Goal: Task Accomplishment & Management: Manage account settings

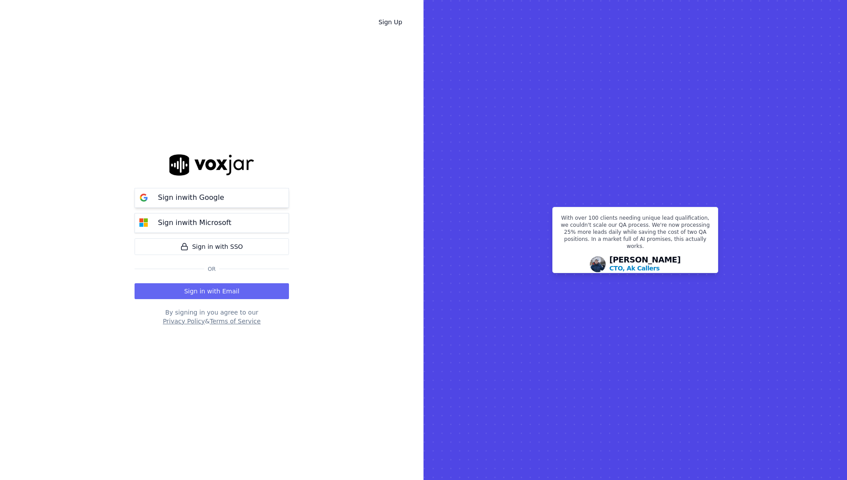
click at [195, 203] on p "Sign in with Google" at bounding box center [191, 197] width 66 height 11
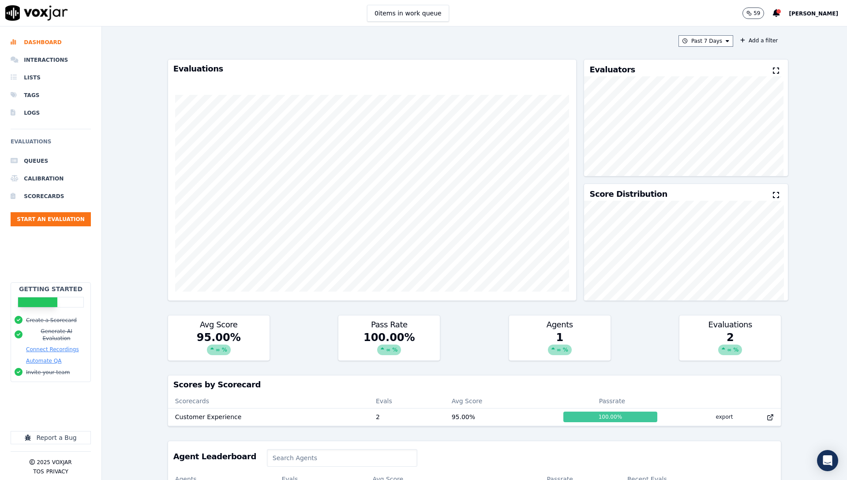
click at [154, 337] on div "Past 7 Days Add a filter Evaluations Evaluators Score Distribution Avg Score 95…" at bounding box center [474, 253] width 745 height 454
click at [743, 15] on button "59" at bounding box center [754, 13] width 22 height 11
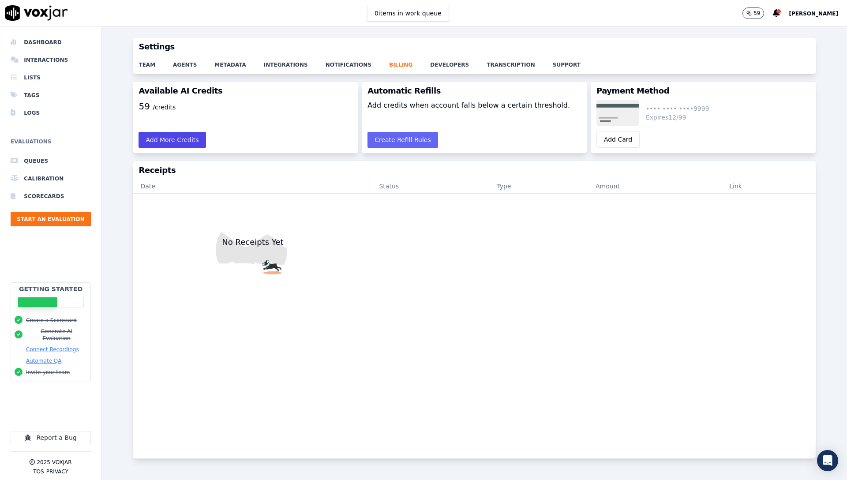
click at [144, 143] on button "Add More Credits" at bounding box center [172, 140] width 67 height 16
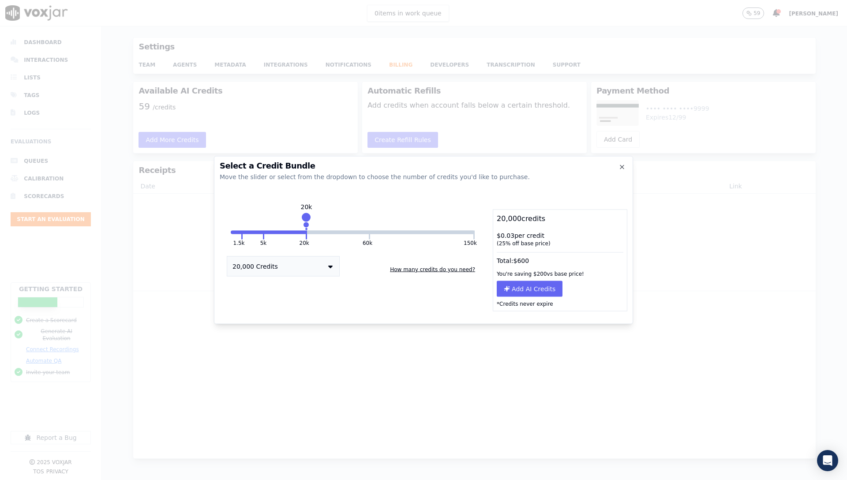
click at [407, 271] on button "How many credits do you need?" at bounding box center [433, 270] width 92 height 14
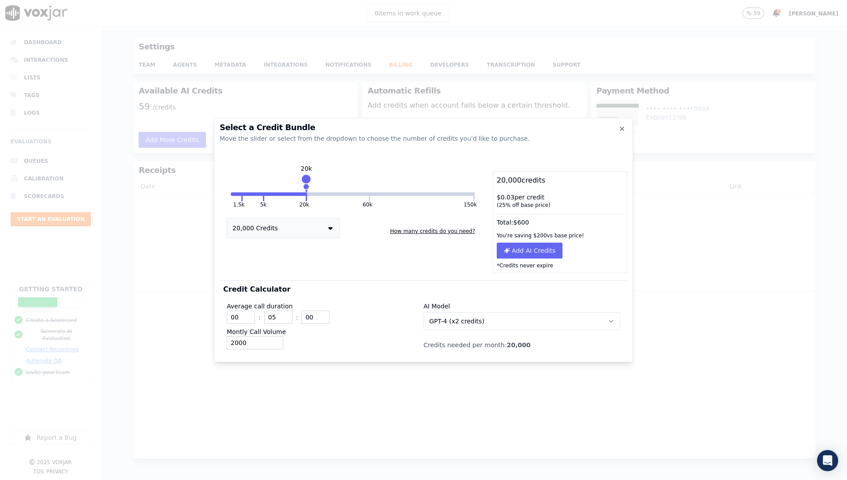
click at [463, 327] on button "GPT-4 (x2 credits)" at bounding box center [522, 321] width 197 height 18
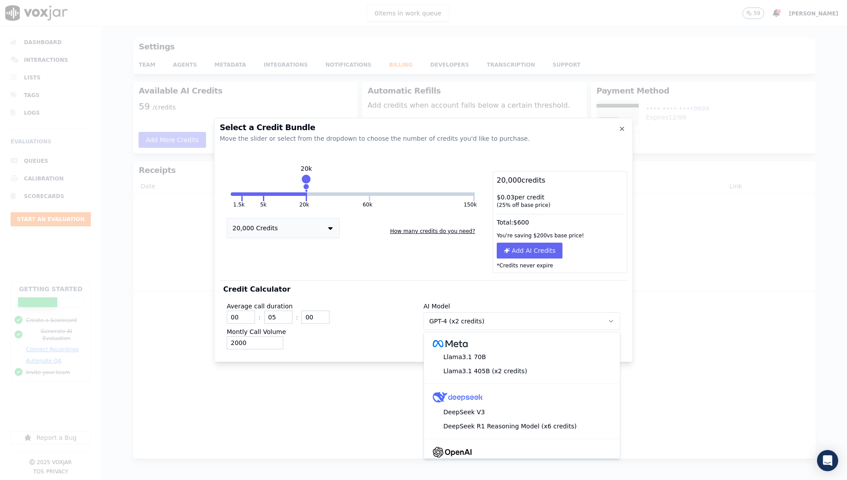
click at [436, 266] on div "1.5k 5k 20k 60k 150k 20k 20,000 Credits How many credits do you need?" at bounding box center [353, 222] width 266 height 102
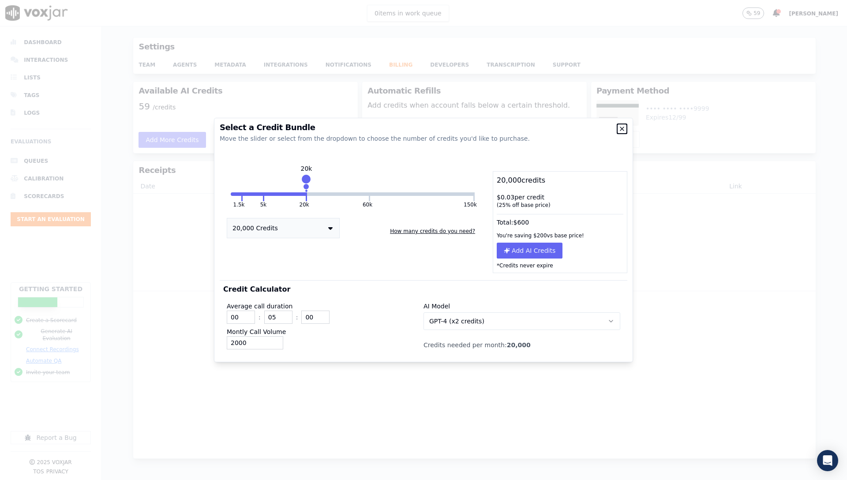
click at [624, 130] on icon "button" at bounding box center [622, 129] width 4 height 4
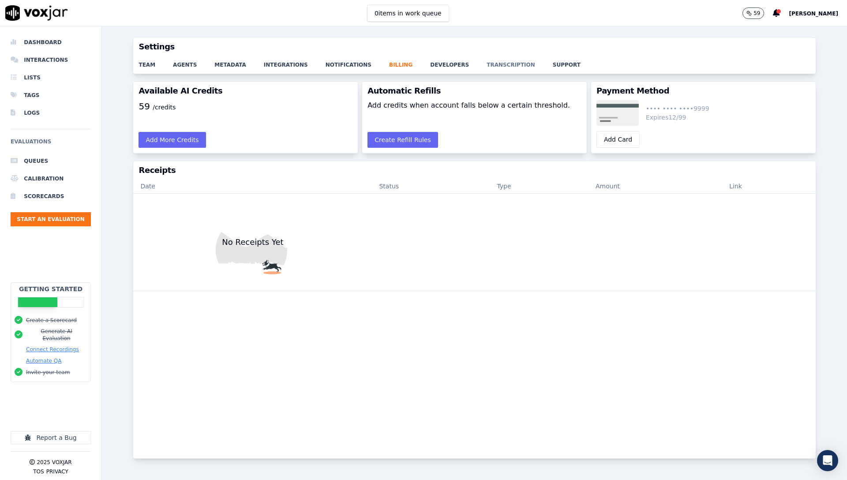
click at [487, 62] on link "transcription" at bounding box center [520, 62] width 66 height 12
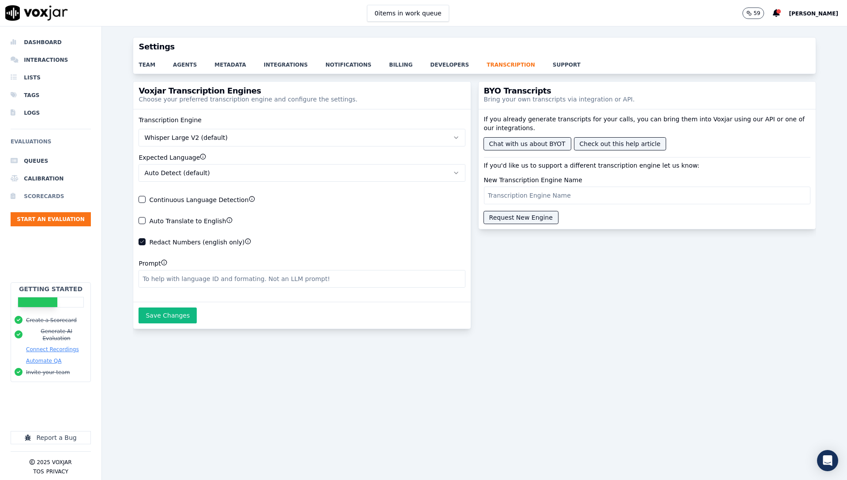
click at [58, 195] on li "Scorecards" at bounding box center [51, 197] width 80 height 18
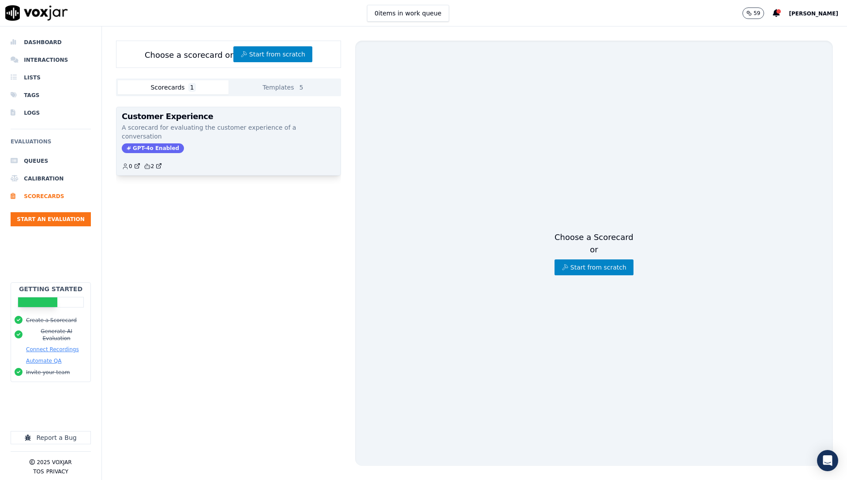
click at [232, 124] on p "A scorecard for evaluating the customer experience of a conversation" at bounding box center [229, 132] width 214 height 18
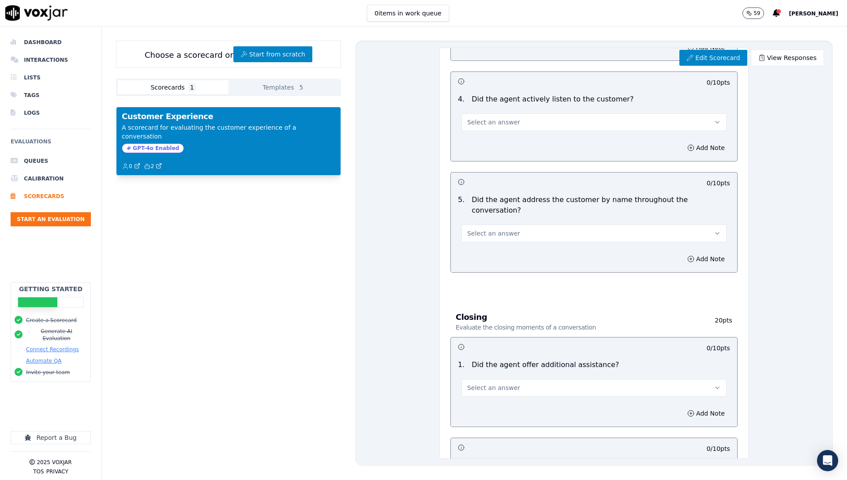
scroll to position [869, 0]
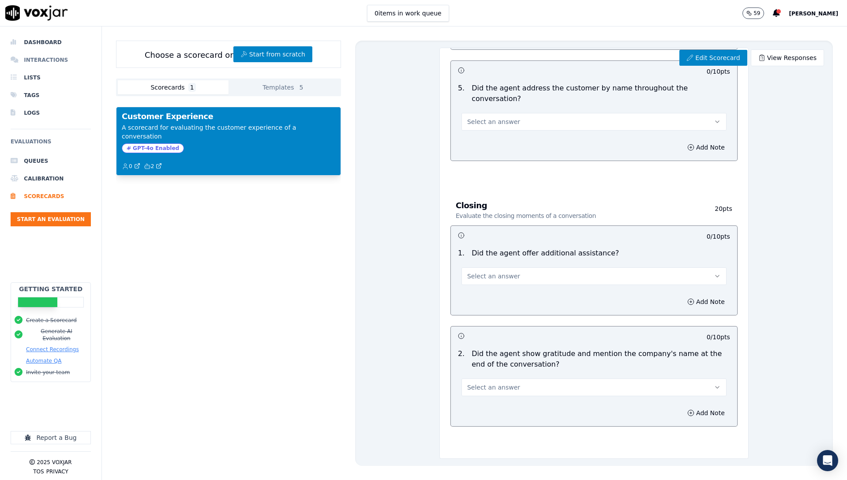
click at [53, 57] on li "Interactions" at bounding box center [51, 60] width 80 height 18
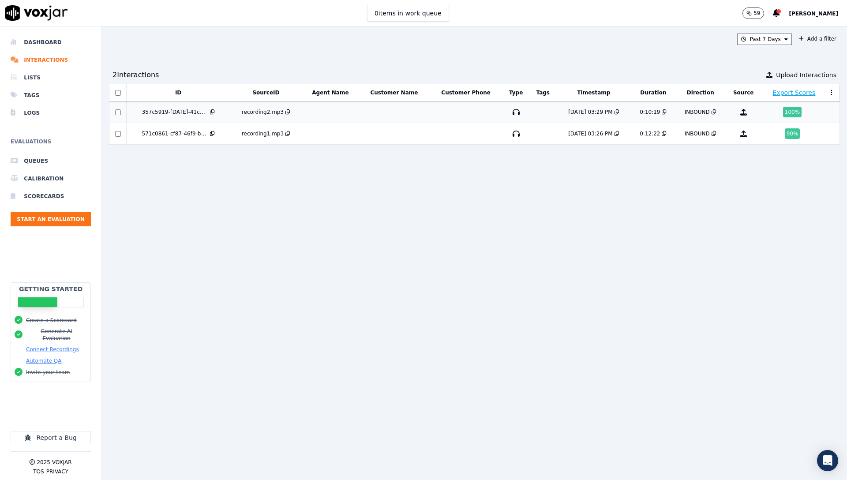
click at [314, 113] on td at bounding box center [330, 113] width 56 height 22
click at [831, 93] on icon at bounding box center [832, 93] width 2 height 6
click at [509, 112] on icon "button" at bounding box center [516, 112] width 14 height 14
click at [38, 45] on li "Dashboard" at bounding box center [51, 43] width 80 height 18
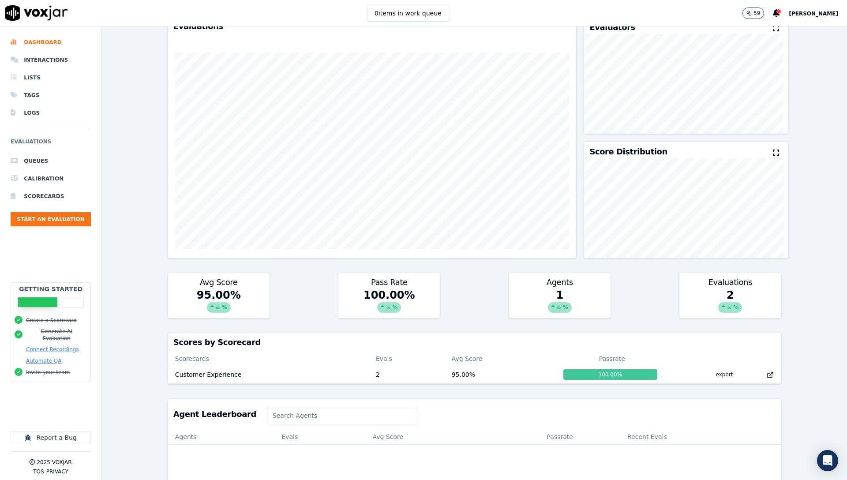
scroll to position [51, 0]
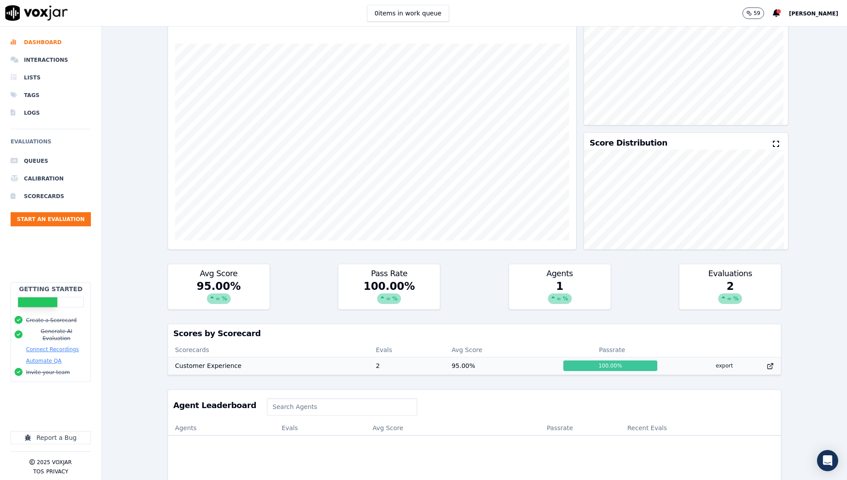
click at [217, 368] on td "Customer Experience" at bounding box center [268, 366] width 201 height 18
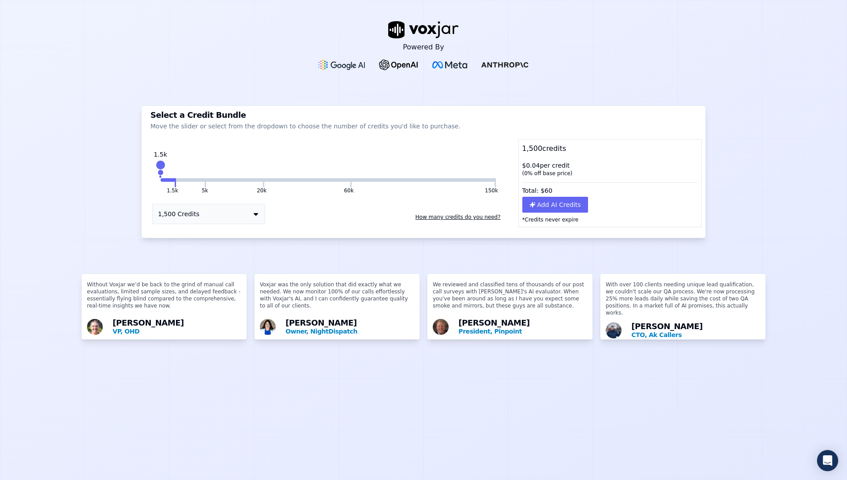
drag, startPoint x: 259, startPoint y: 168, endPoint x: 146, endPoint y: 172, distance: 113.9
click at [146, 172] on div "1.5k 5k 20k 60k 150k 1.5k 1,500 Credits How many credits do you need?" at bounding box center [328, 192] width 366 height 70
click at [175, 198] on div "1.5k 5k 20k 60k 150k 1.5k 1,500 Credits How many credits do you need?" at bounding box center [328, 192] width 366 height 70
click at [180, 207] on button "1,500 Credits" at bounding box center [208, 214] width 113 height 20
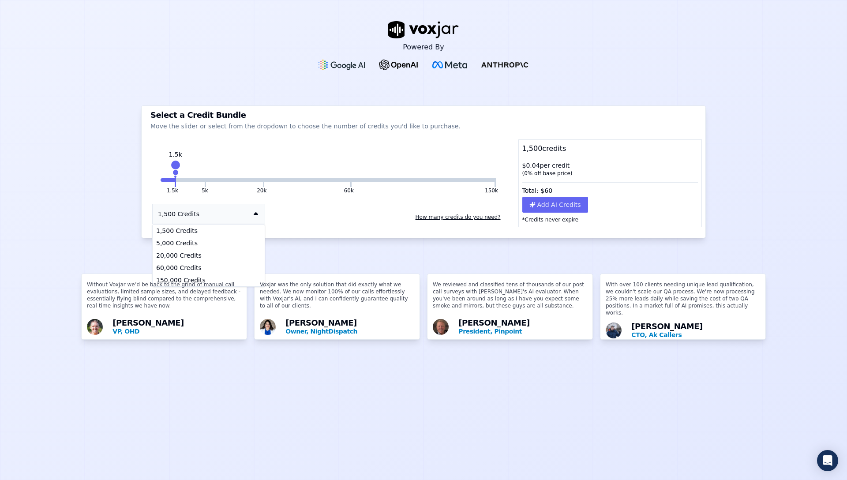
click at [180, 207] on button "1,500 Credits" at bounding box center [208, 214] width 113 height 20
click at [464, 216] on button "How many credits do you need?" at bounding box center [458, 217] width 92 height 14
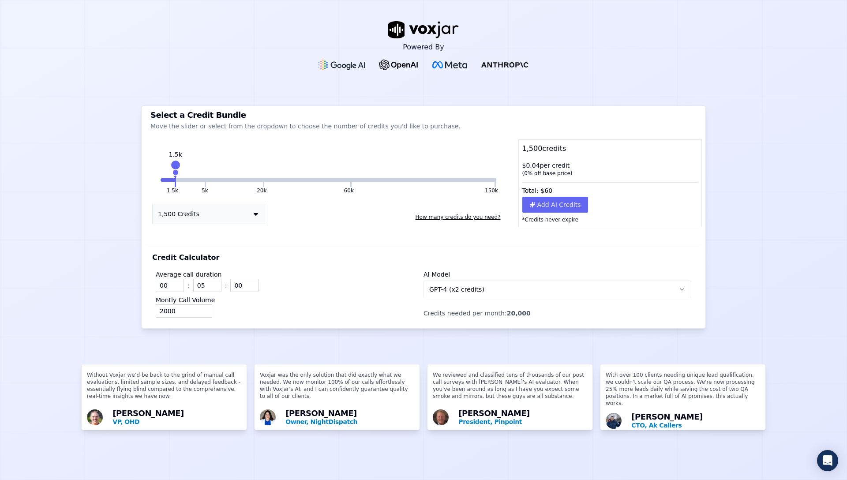
click at [477, 290] on button "GPT-4 (x2 credits)" at bounding box center [558, 290] width 268 height 18
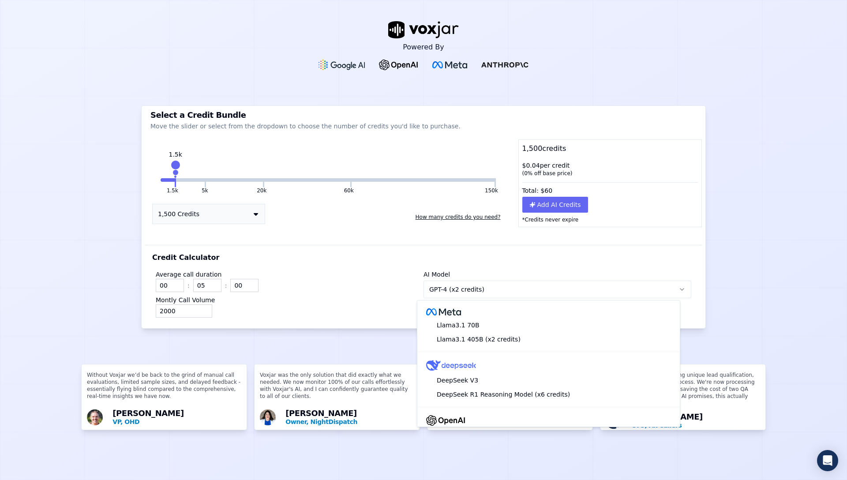
click at [477, 290] on button "GPT-4 (x2 credits)" at bounding box center [558, 290] width 268 height 18
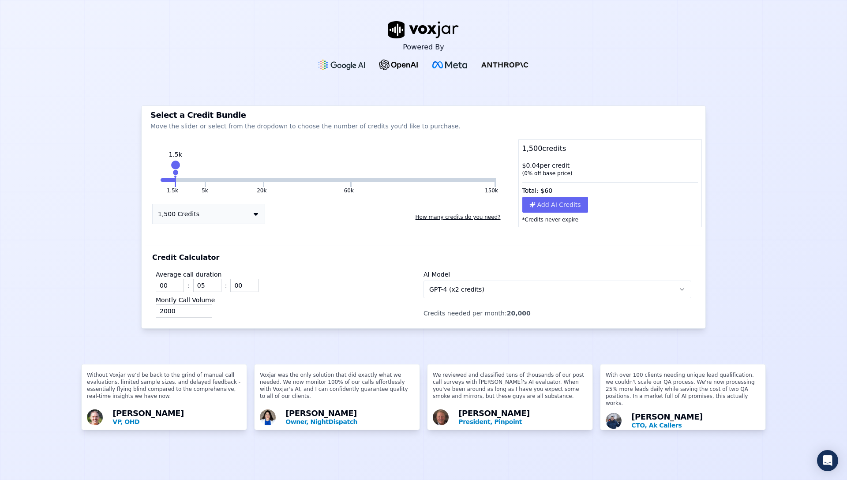
click at [740, 255] on div "Powered By Select a Credit Bundle Move the slider or select from the dropdown t…" at bounding box center [423, 240] width 847 height 480
click at [504, 287] on button "GPT-4 (x2 credits)" at bounding box center [558, 290] width 268 height 18
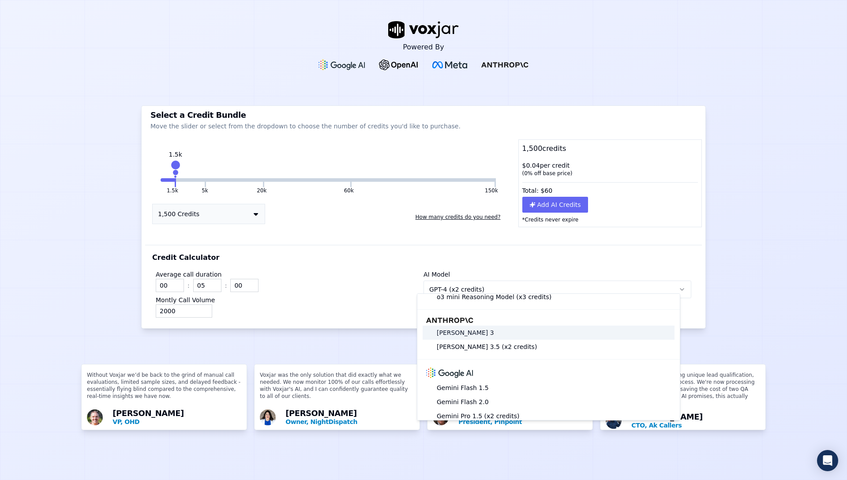
scroll to position [175, 0]
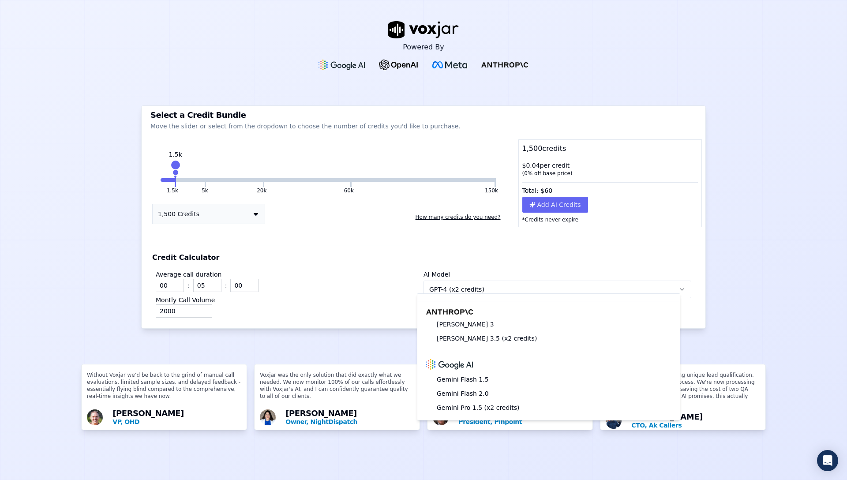
click at [729, 253] on div "Powered By Select a Credit Bundle Move the slider or select from the dropdown t…" at bounding box center [423, 240] width 847 height 480
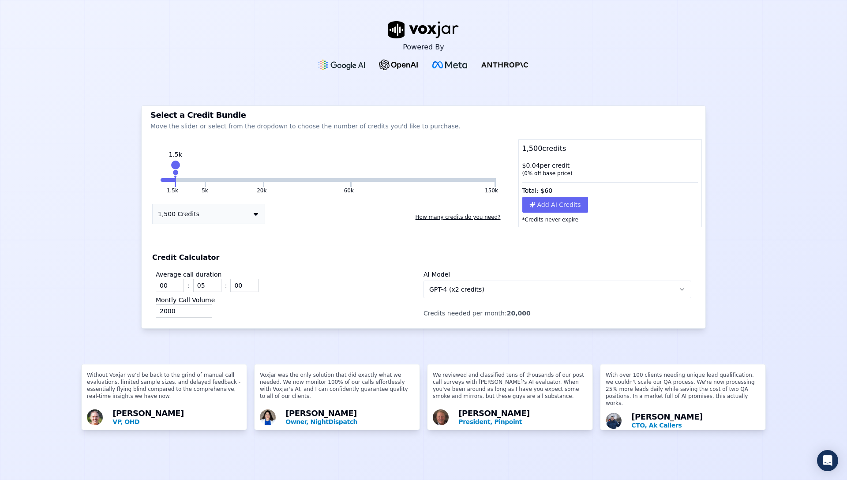
click at [462, 285] on span "GPT-4 (x2 credits)" at bounding box center [456, 289] width 55 height 9
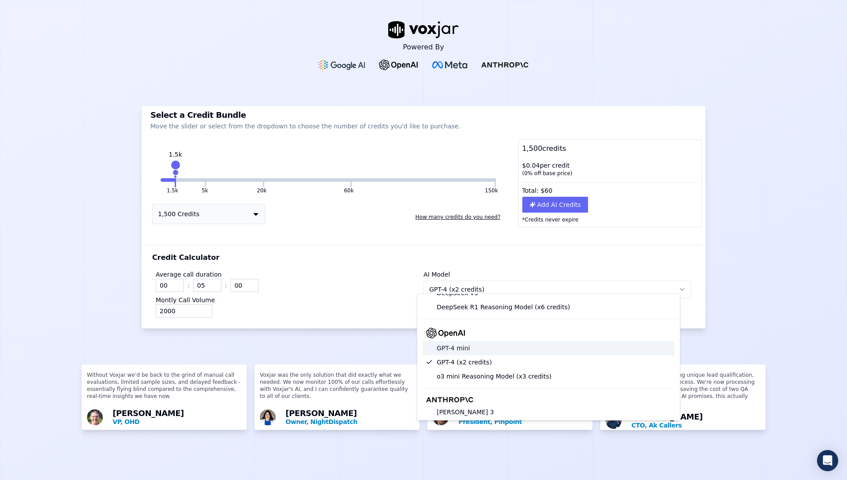
scroll to position [49, 0]
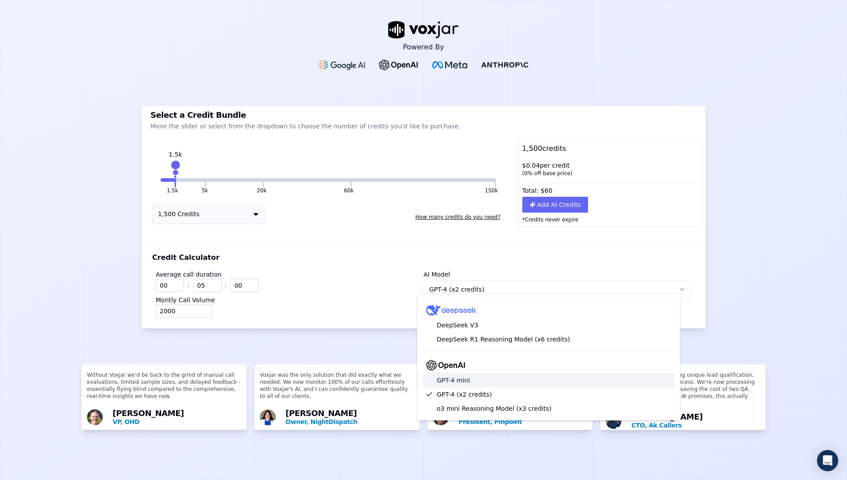
click at [490, 384] on div "GPT-4 mini" at bounding box center [549, 380] width 252 height 14
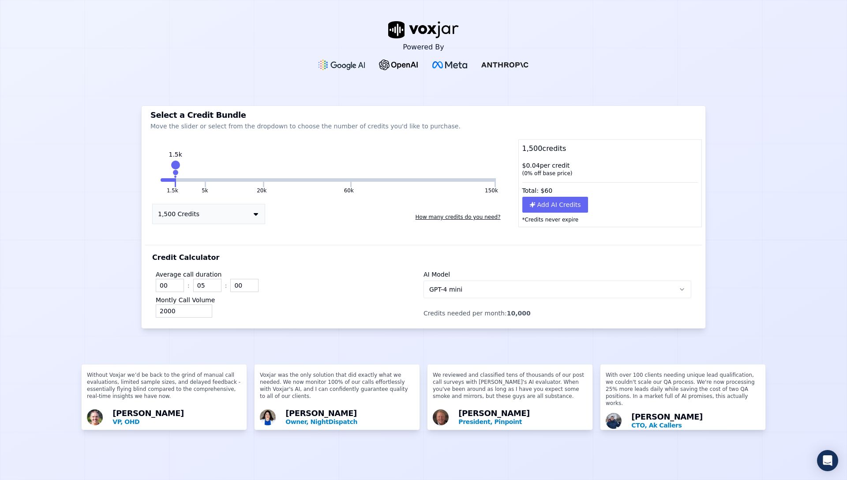
click at [537, 170] on div "( 0 % off base price)" at bounding box center [611, 173] width 176 height 7
click at [534, 162] on div "$ 0.04 per credit ( 0 % off base price)" at bounding box center [610, 169] width 183 height 23
click at [541, 162] on div "$ 0.04 per credit ( 0 % off base price)" at bounding box center [610, 169] width 183 height 23
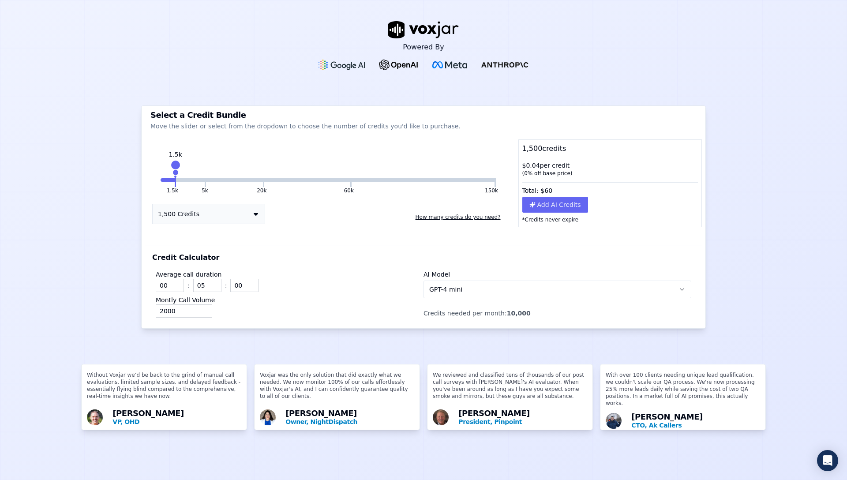
click at [447, 285] on span "GPT-4 mini" at bounding box center [445, 289] width 33 height 9
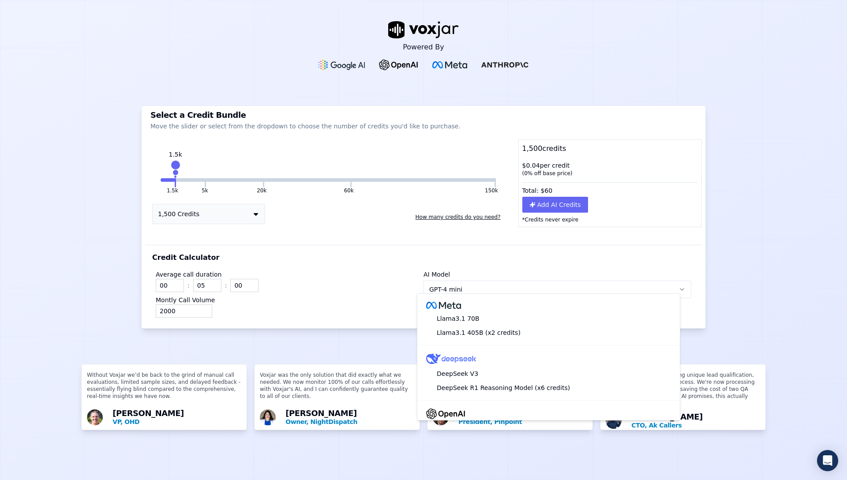
click at [453, 270] on div "AI Model GPT-4 mini" at bounding box center [558, 284] width 268 height 28
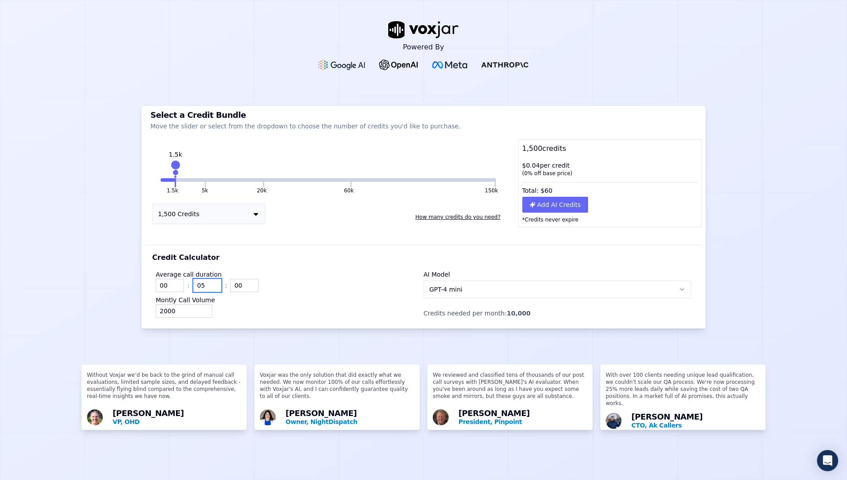
drag, startPoint x: 200, startPoint y: 280, endPoint x: 207, endPoint y: 281, distance: 6.2
click at [207, 281] on input "05" at bounding box center [207, 285] width 28 height 13
type input "01"
click at [157, 308] on input "2000" at bounding box center [184, 311] width 56 height 13
type input "1000"
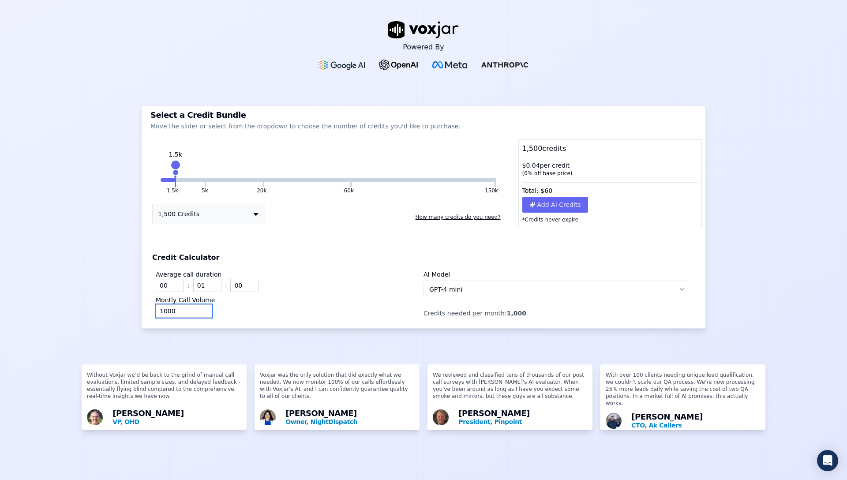
click at [291, 305] on div "1000" at bounding box center [290, 311] width 268 height 13
click at [316, 305] on div "1000" at bounding box center [290, 311] width 268 height 13
drag, startPoint x: 317, startPoint y: 270, endPoint x: 468, endPoint y: 271, distance: 150.5
click at [317, 270] on div "Average call duration 00 : 01 : 00" at bounding box center [290, 281] width 268 height 22
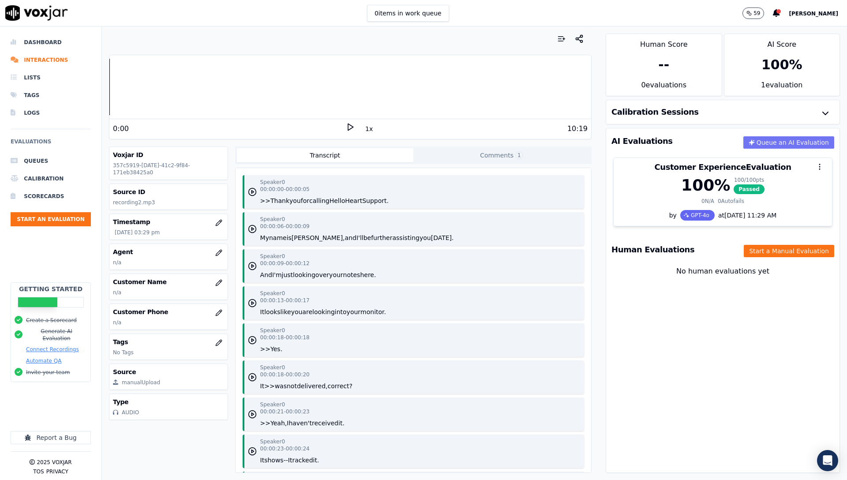
click at [781, 141] on button "Queue an AI Evaluation" at bounding box center [789, 142] width 91 height 12
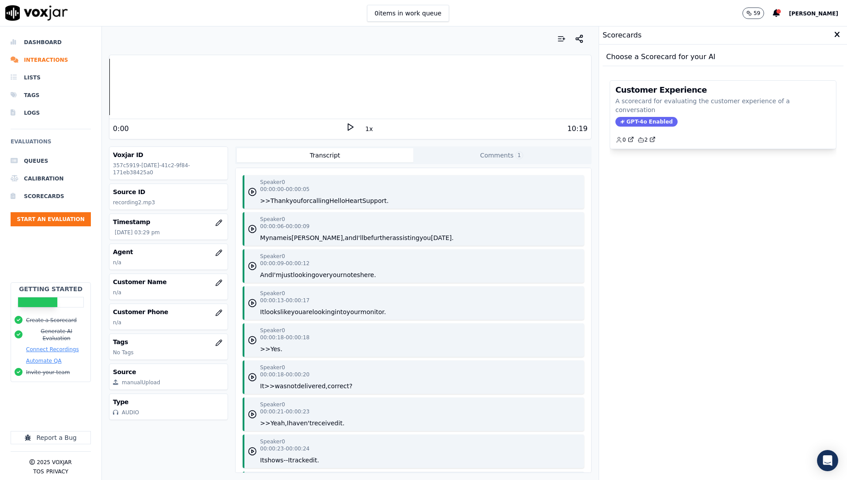
click at [835, 39] on icon at bounding box center [838, 35] width 6 height 8
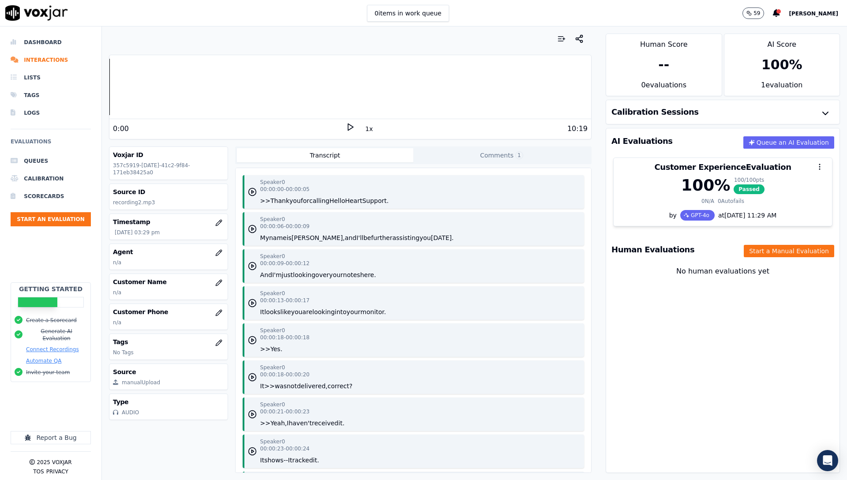
click at [734, 18] on div "0 items in work queue 59 Matthew Basnight" at bounding box center [423, 13] width 847 height 26
click at [743, 16] on button "59" at bounding box center [754, 13] width 22 height 11
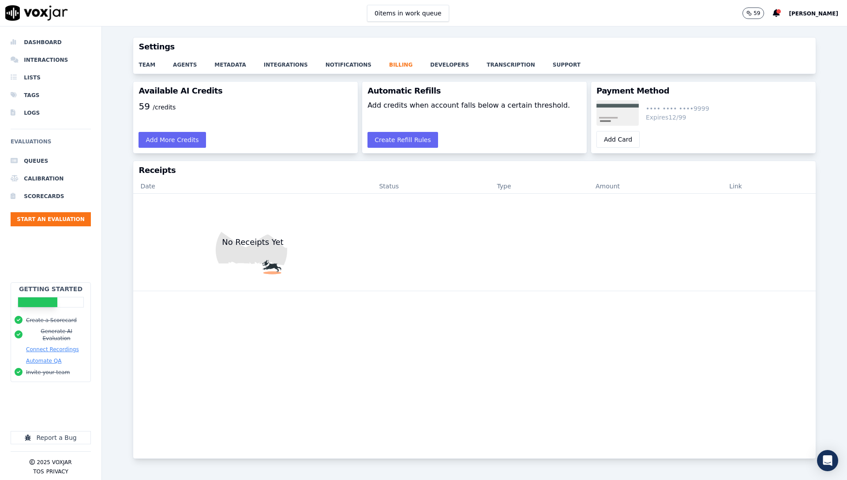
click at [743, 16] on button "59" at bounding box center [754, 13] width 22 height 11
drag, startPoint x: 91, startPoint y: 67, endPoint x: 99, endPoint y: 55, distance: 14.3
click at [170, 141] on button "Add More Credits" at bounding box center [172, 140] width 67 height 16
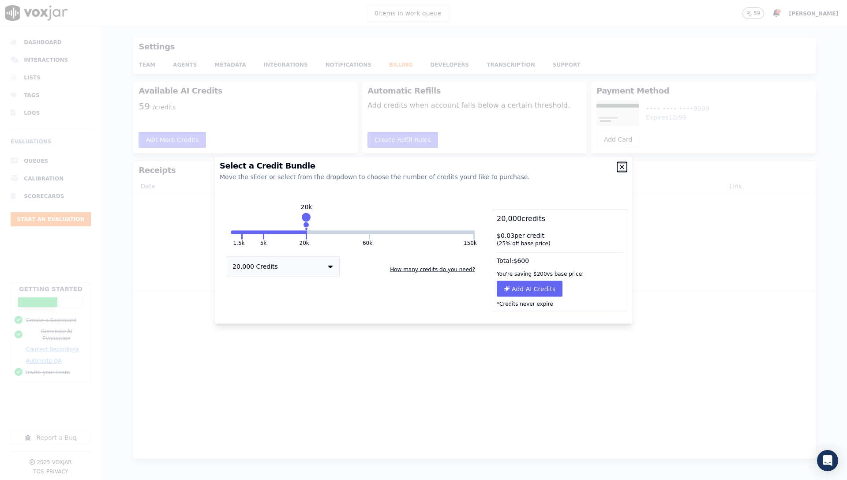
click at [622, 166] on icon "button" at bounding box center [622, 167] width 7 height 7
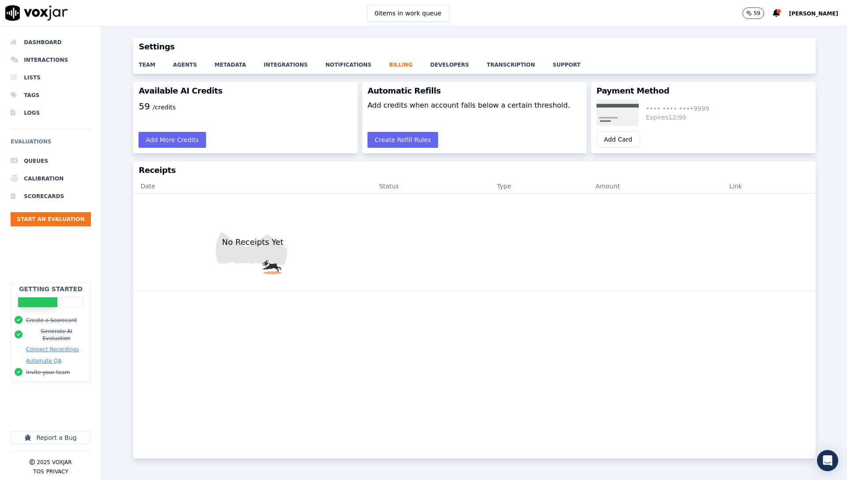
click at [203, 180] on th "Date" at bounding box center [252, 187] width 239 height 14
click at [487, 61] on link "transcription" at bounding box center [520, 62] width 66 height 12
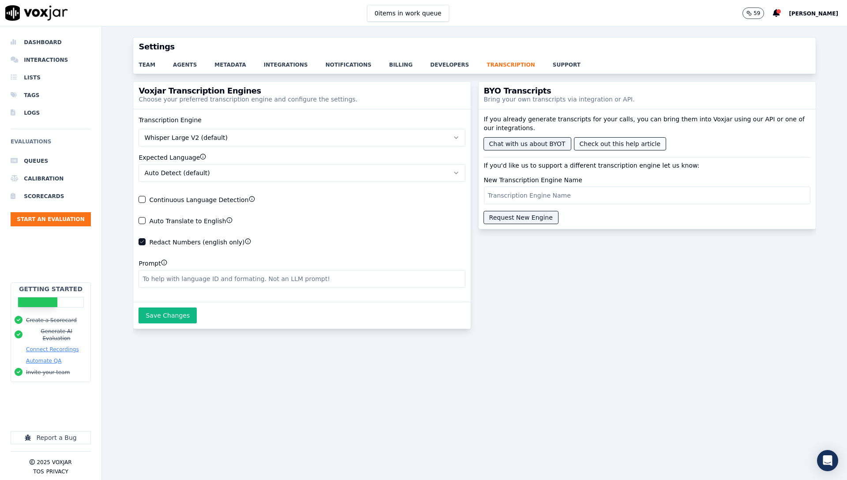
click at [601, 145] on button "Check out this help article" at bounding box center [621, 144] width 92 height 12
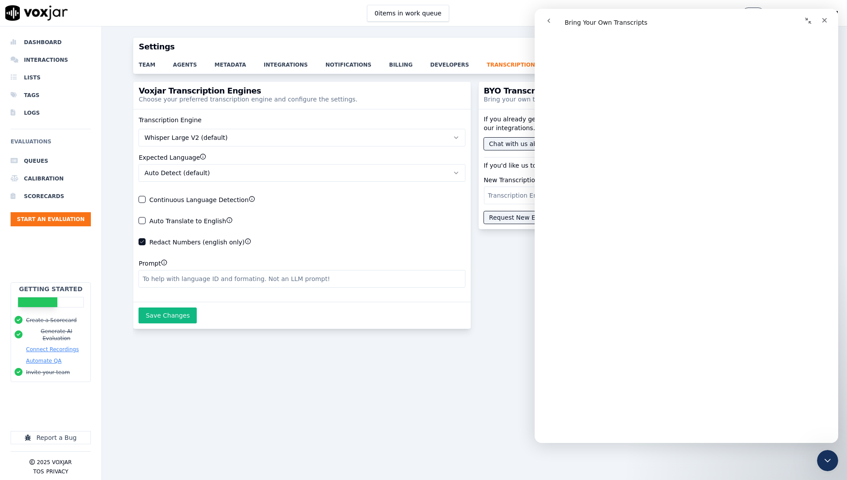
scroll to position [423, 0]
click at [366, 402] on div "Voxjar Transcription Engines Choose your preferred transcription engine and con…" at bounding box center [474, 275] width 683 height 388
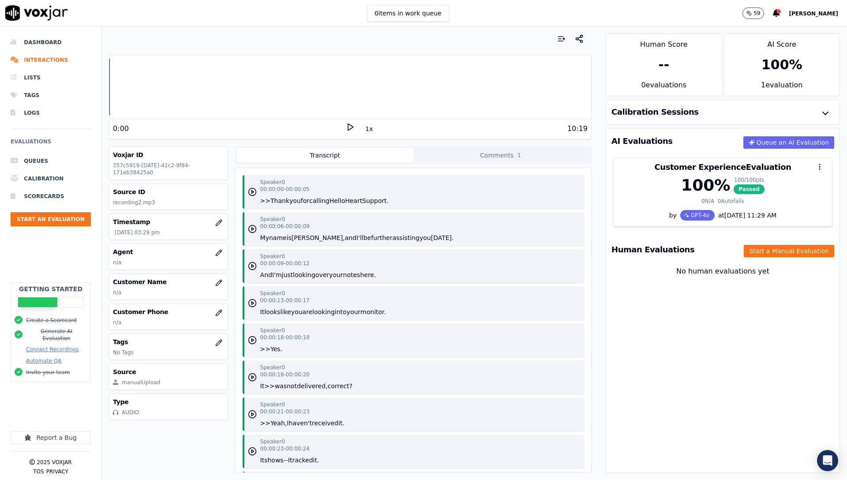
click at [771, 118] on div "Calibration Sessions" at bounding box center [722, 112] width 233 height 24
click at [820, 111] on icon "button" at bounding box center [825, 113] width 11 height 11
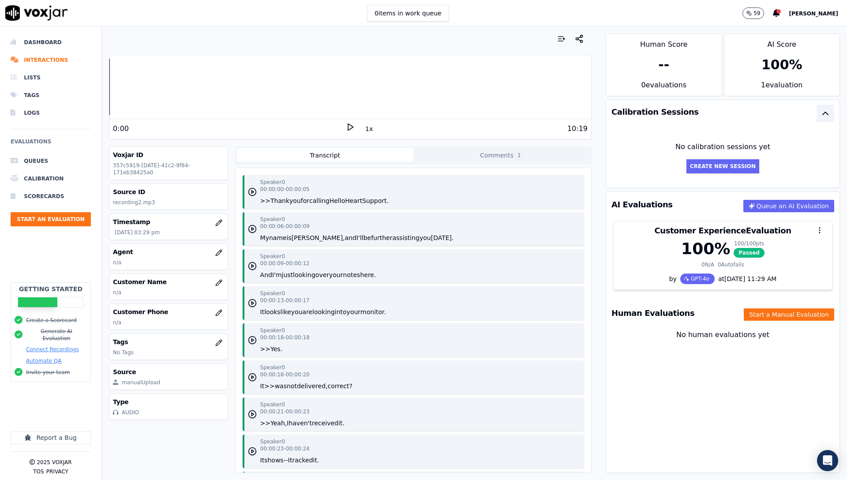
click at [820, 111] on icon "button" at bounding box center [825, 113] width 11 height 11
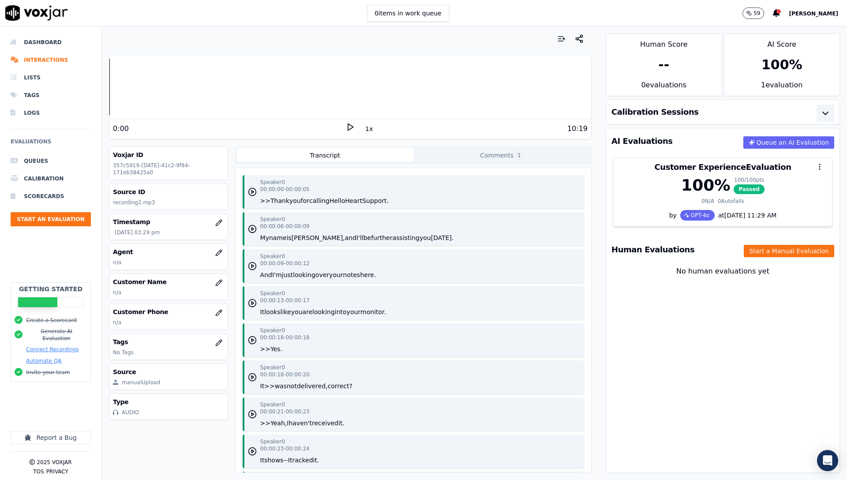
click at [313, 154] on button "Transcript" at bounding box center [325, 155] width 177 height 14
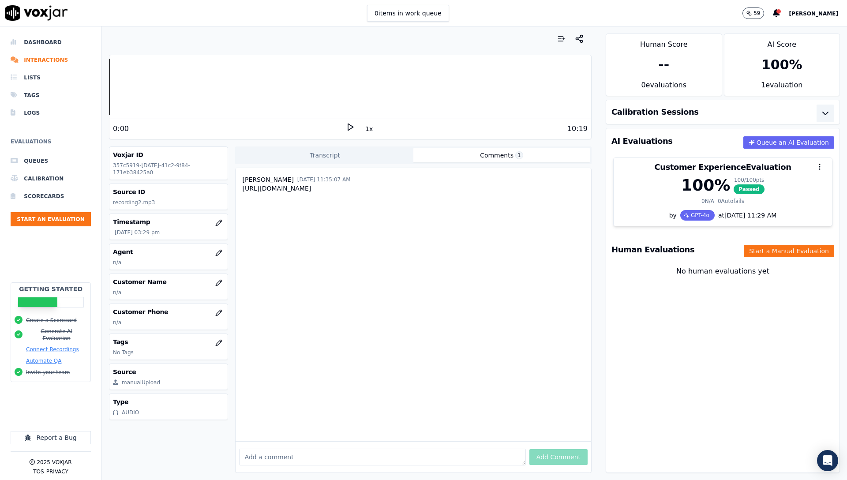
click at [428, 151] on button "Comments 1" at bounding box center [502, 155] width 177 height 14
click at [357, 162] on button "Transcript" at bounding box center [325, 155] width 177 height 14
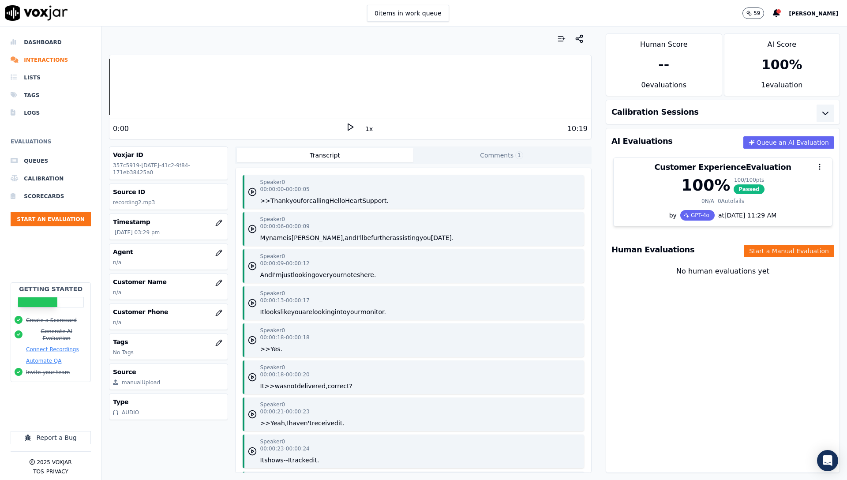
drag, startPoint x: 451, startPoint y: 147, endPoint x: 450, endPoint y: 151, distance: 4.6
click at [451, 147] on div "Transcript Comments 1" at bounding box center [413, 156] width 357 height 18
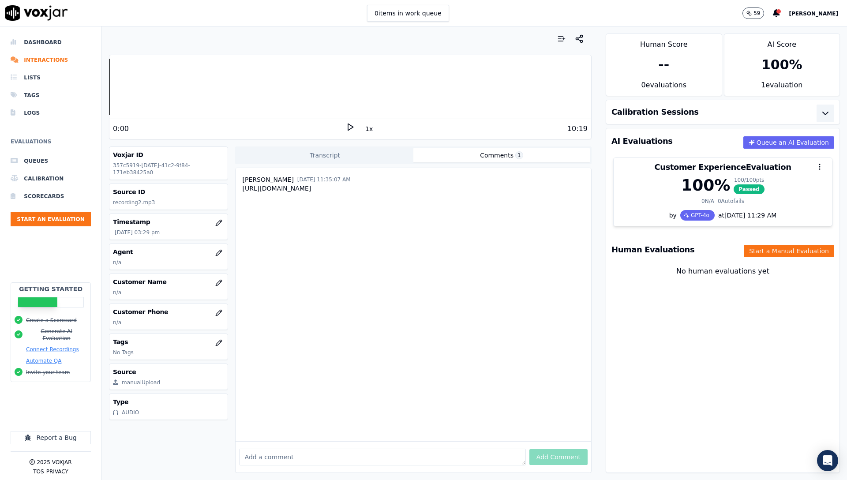
click at [450, 152] on button "Comments 1" at bounding box center [502, 155] width 177 height 14
click at [352, 158] on button "Transcript" at bounding box center [325, 155] width 177 height 14
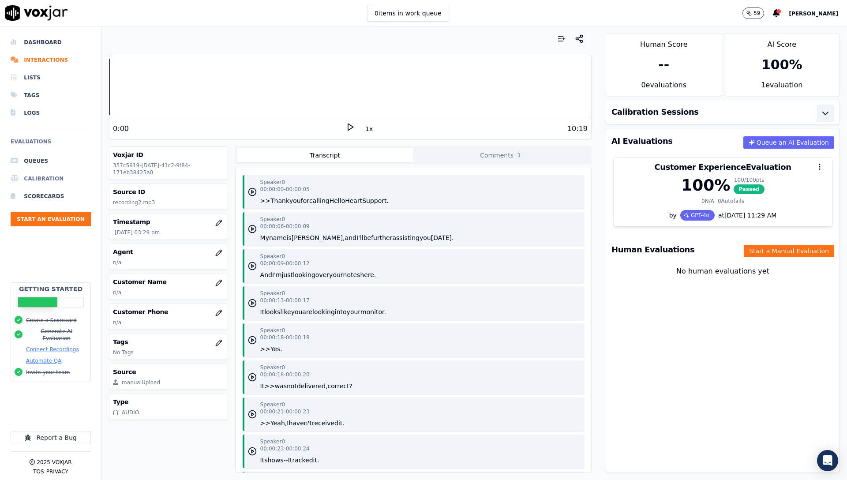
click at [54, 177] on li "Calibration" at bounding box center [51, 179] width 80 height 18
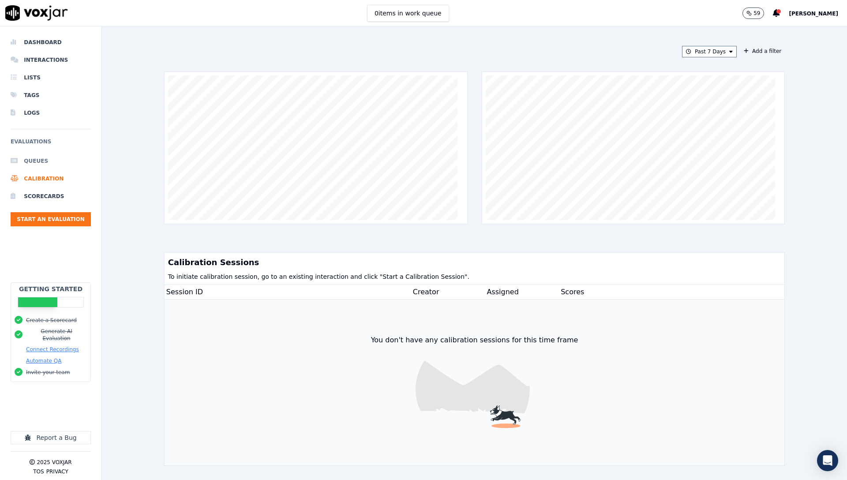
click at [42, 165] on li "Queues" at bounding box center [51, 161] width 80 height 18
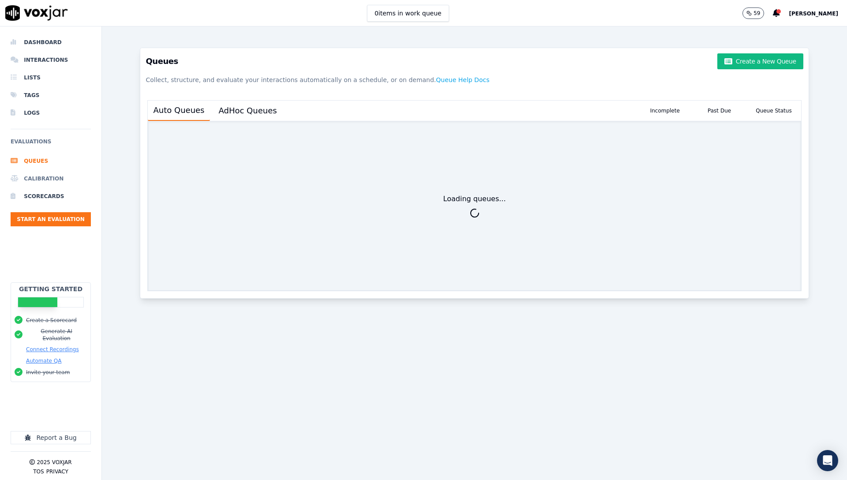
click at [44, 180] on li "Calibration" at bounding box center [51, 179] width 80 height 18
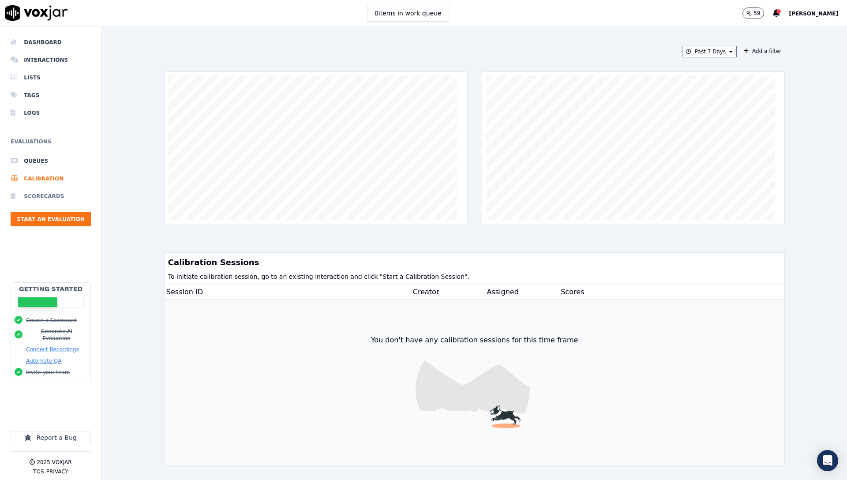
click at [48, 201] on li "Scorecards" at bounding box center [51, 197] width 80 height 18
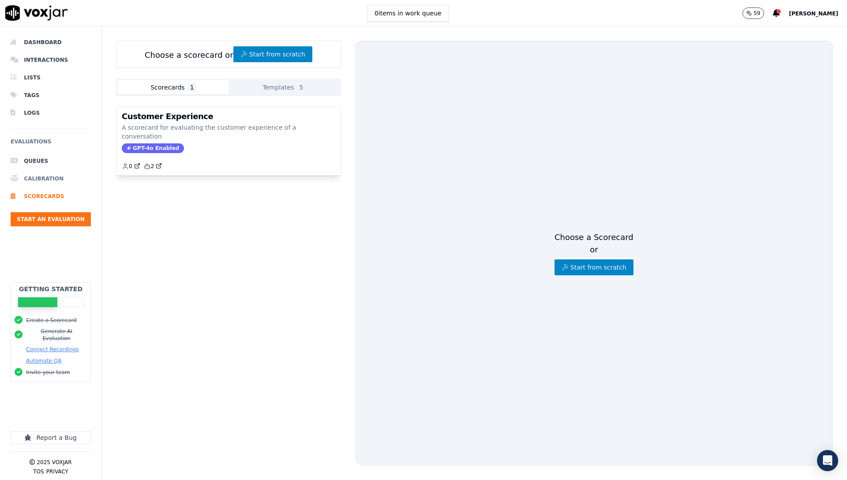
click at [50, 186] on li "Calibration" at bounding box center [51, 179] width 80 height 18
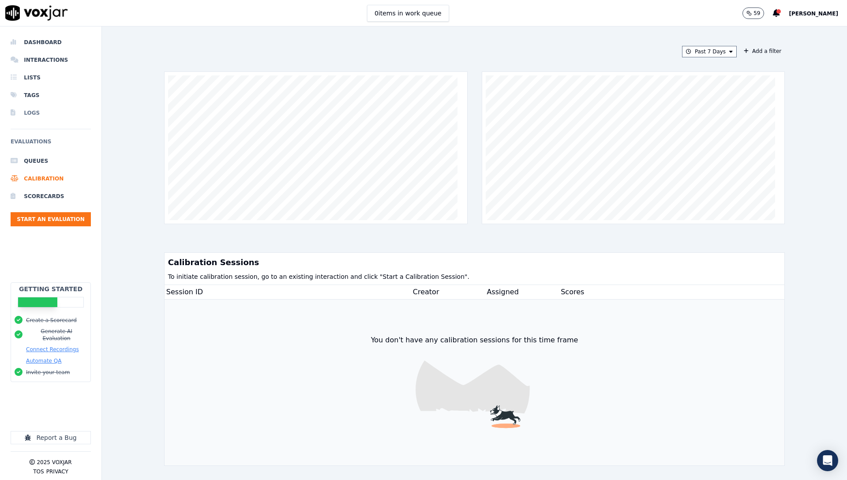
click at [52, 114] on li "Logs" at bounding box center [51, 113] width 80 height 18
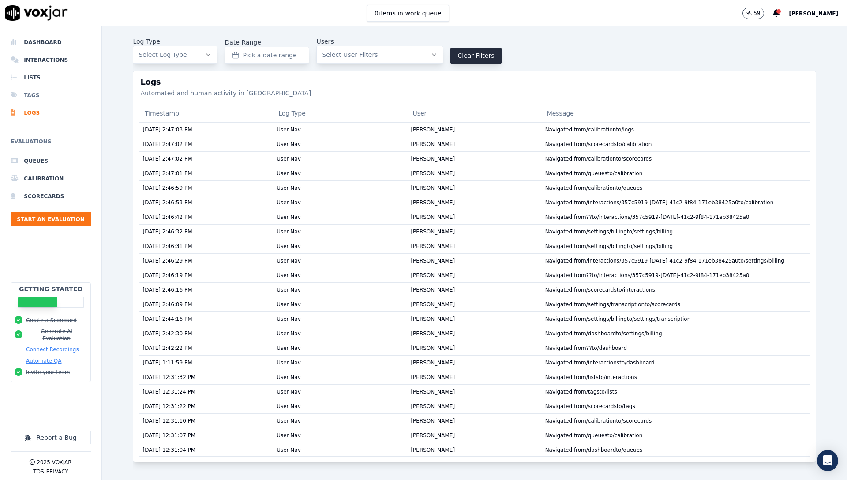
click at [34, 98] on li "Tags" at bounding box center [51, 95] width 80 height 18
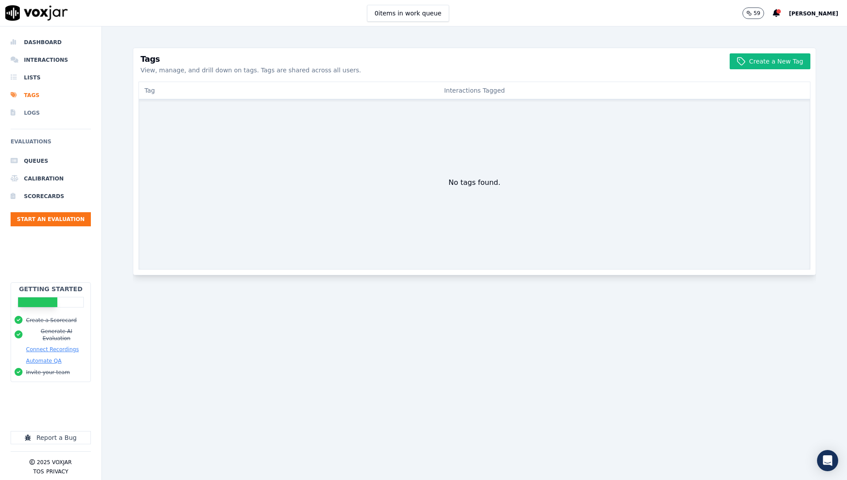
click at [33, 115] on li "Logs" at bounding box center [51, 113] width 80 height 18
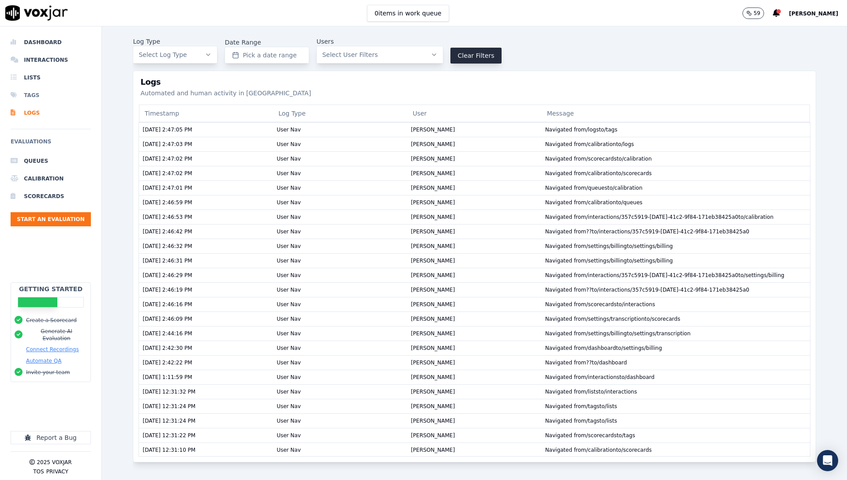
click at [35, 94] on li "Tags" at bounding box center [51, 95] width 80 height 18
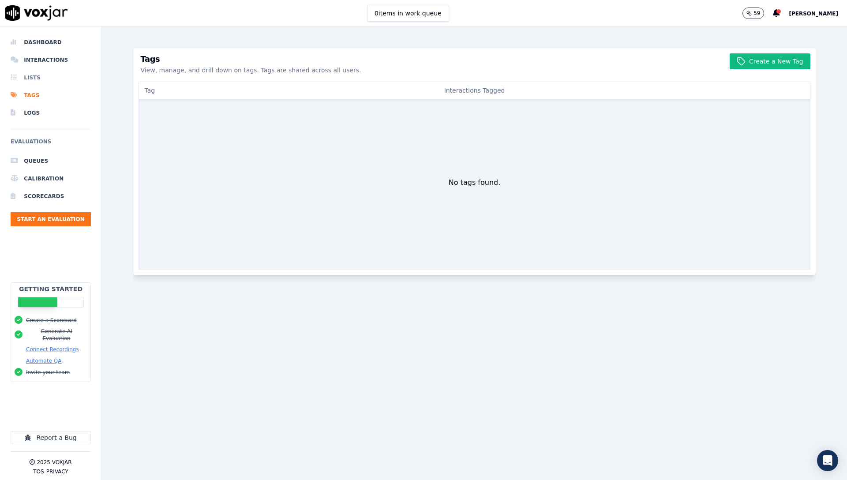
click at [34, 77] on li "Lists" at bounding box center [51, 78] width 80 height 18
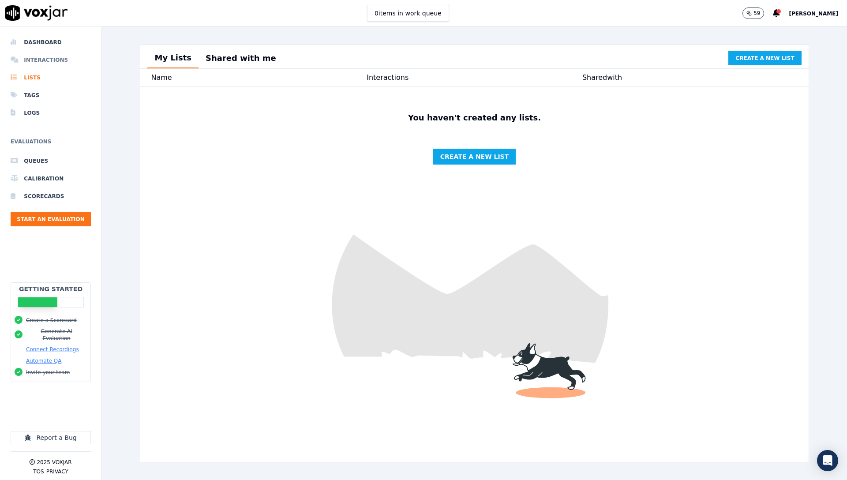
click at [58, 62] on li "Interactions" at bounding box center [51, 60] width 80 height 18
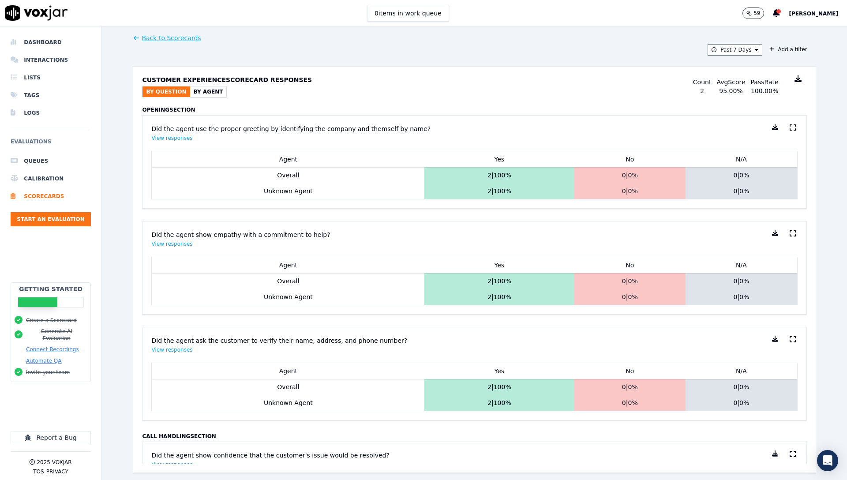
click at [201, 94] on button "By Agent" at bounding box center [208, 91] width 37 height 11
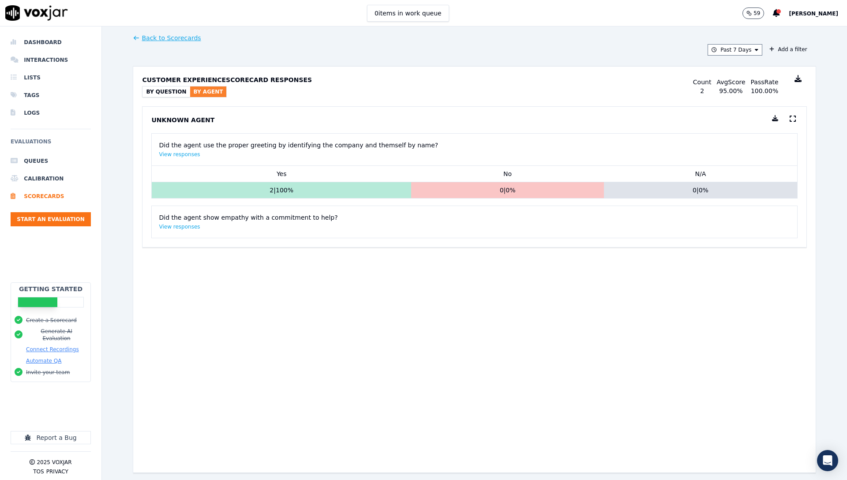
click at [167, 92] on button "By Question" at bounding box center [166, 91] width 47 height 11
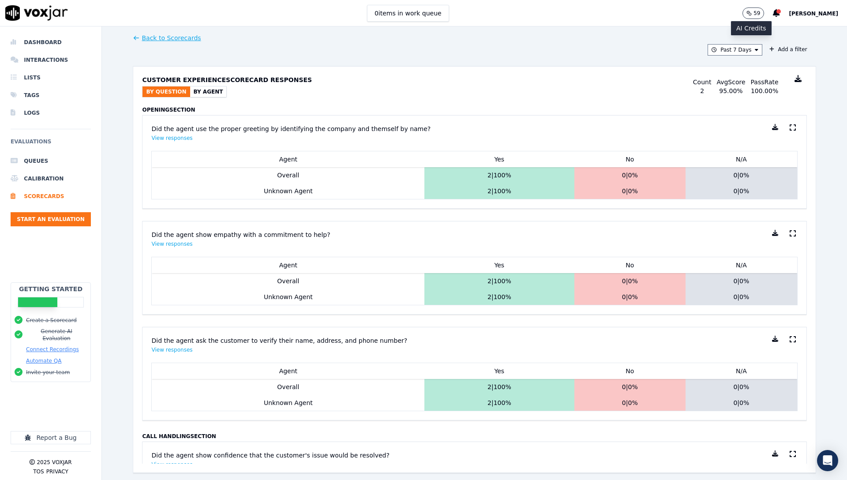
click at [747, 11] on circle "button" at bounding box center [748, 12] width 3 height 3
